Goal: Find contact information: Find contact information

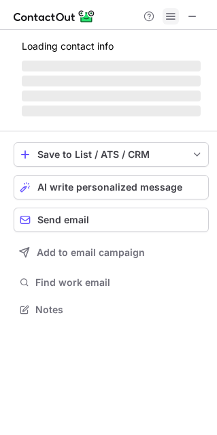
scroll to position [301, 217]
click at [171, 14] on span at bounding box center [170, 16] width 11 height 11
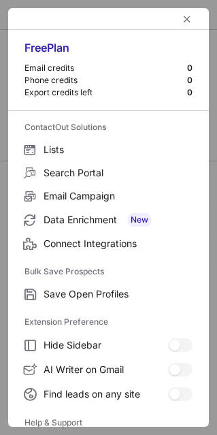
scroll to position [330, 217]
click at [184, 14] on button "left-button" at bounding box center [187, 19] width 16 height 16
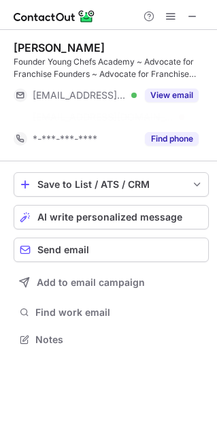
scroll to position [6, 7]
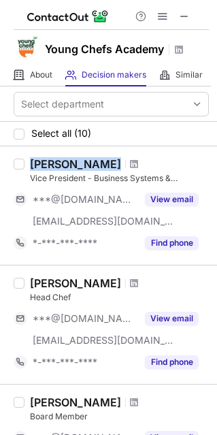
drag, startPoint x: 31, startPoint y: 163, endPoint x: 122, endPoint y: 164, distance: 91.8
click at [122, 164] on div "[PERSON_NAME]" at bounding box center [119, 164] width 179 height 14
copy div "[PERSON_NAME]"
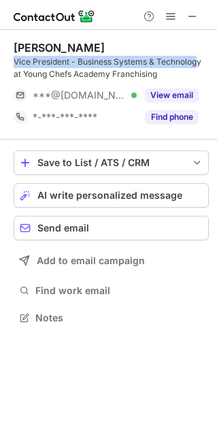
drag, startPoint x: 13, startPoint y: 58, endPoint x: 199, endPoint y: 63, distance: 185.7
click at [199, 63] on div "Vice President - Business Systems & Technology at Young Chefs Academy Franchisi…" at bounding box center [111, 68] width 195 height 24
copy div "Vice President - Business Systems & Technolog"
click at [168, 11] on span at bounding box center [170, 16] width 11 height 11
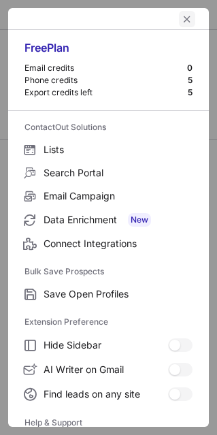
click at [182, 14] on span "left-button" at bounding box center [187, 19] width 11 height 11
